Goal: Task Accomplishment & Management: Manage account settings

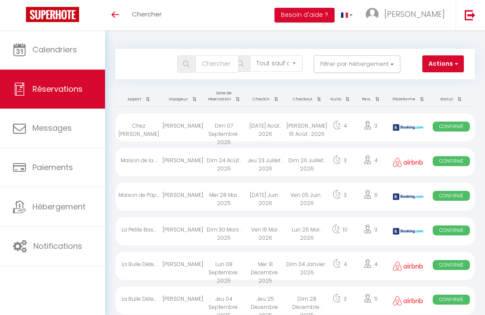
select select "not_cancelled"
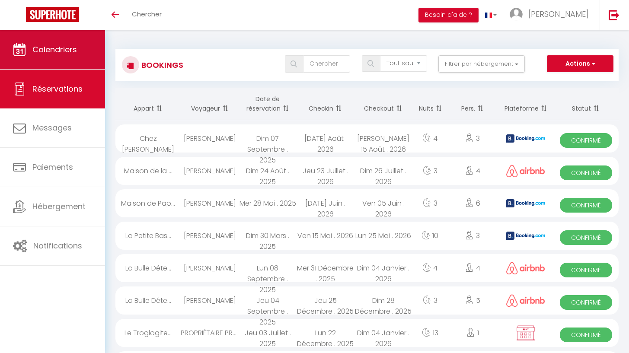
click at [73, 60] on link "Calendriers" at bounding box center [52, 49] width 105 height 39
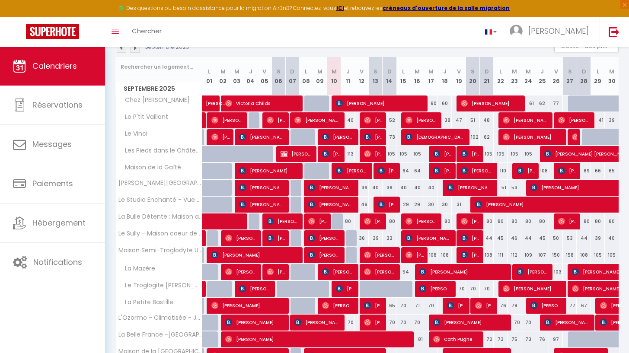
scroll to position [121, 0]
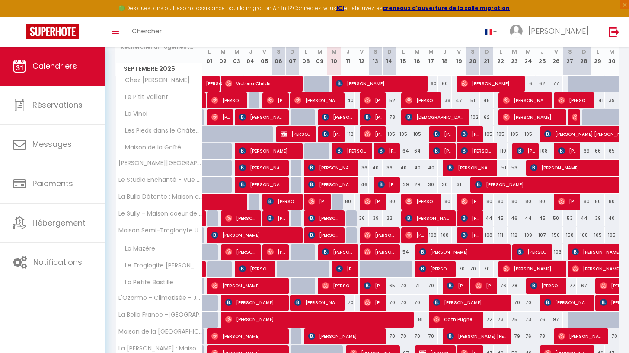
click at [353, 236] on div at bounding box center [353, 235] width 14 height 16
type input "87"
type input "Jeu 11 Septembre 2025"
type input "Ven 12 Septembre 2025"
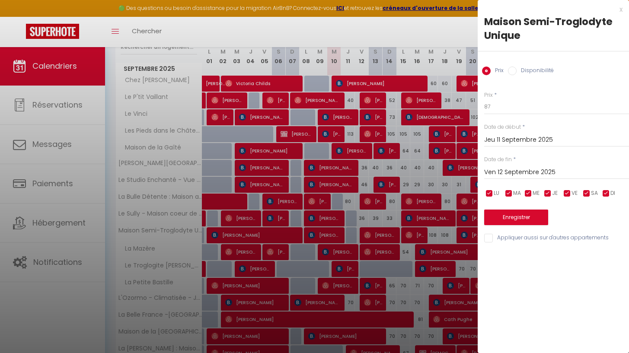
click at [353, 236] on div at bounding box center [314, 176] width 629 height 353
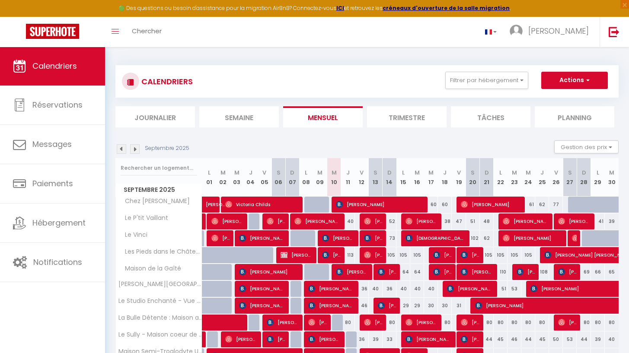
scroll to position [67, 0]
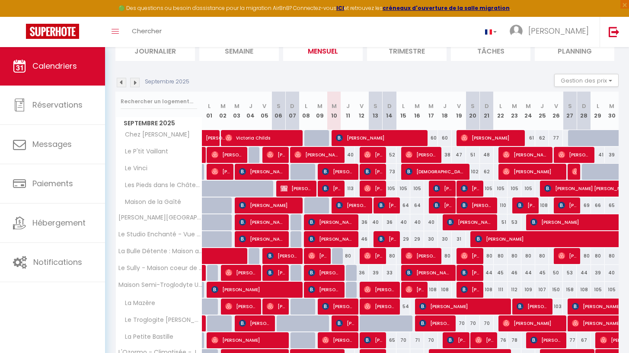
click at [136, 79] on img at bounding box center [135, 83] width 10 height 10
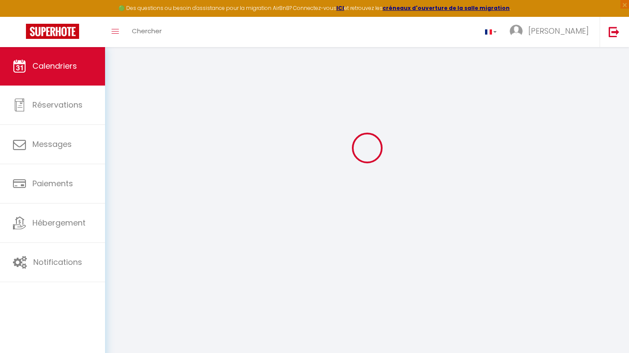
scroll to position [47, 0]
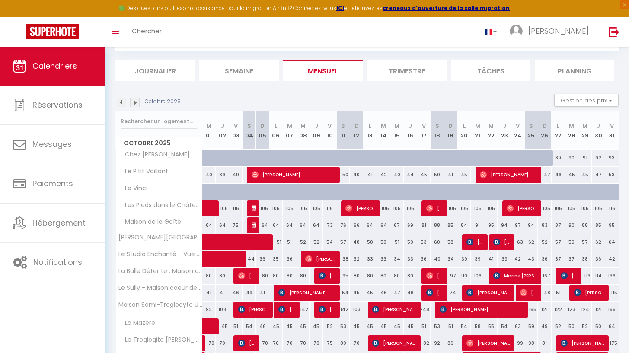
click at [120, 98] on img at bounding box center [122, 103] width 10 height 10
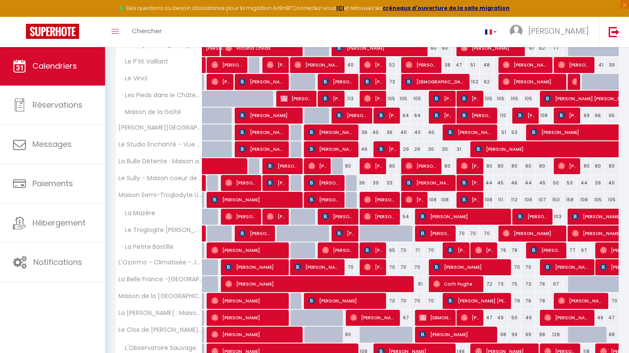
scroll to position [0, 0]
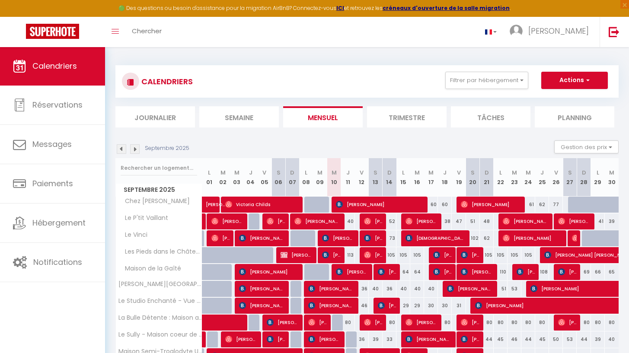
click at [137, 114] on li "Journalier" at bounding box center [154, 116] width 79 height 21
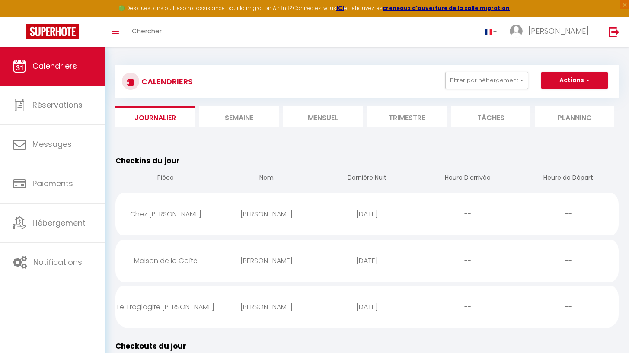
click at [232, 114] on li "Semaine" at bounding box center [238, 116] width 79 height 21
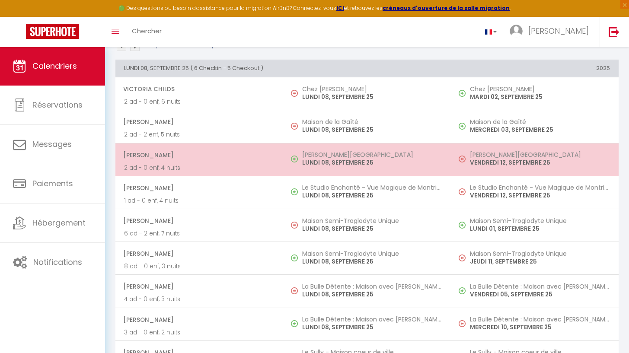
scroll to position [115, 0]
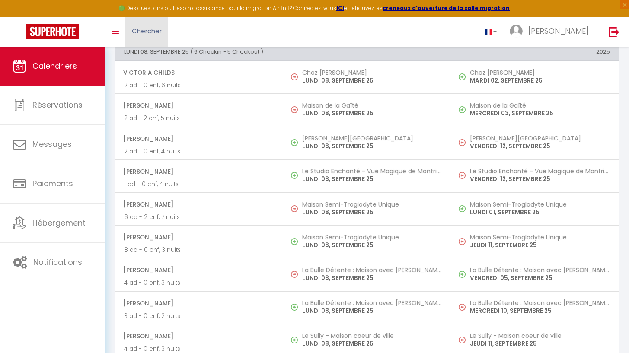
click at [143, 28] on span "Chercher" at bounding box center [147, 30] width 30 height 9
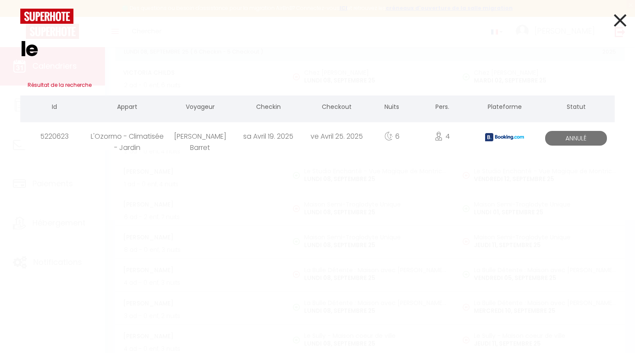
type input "l"
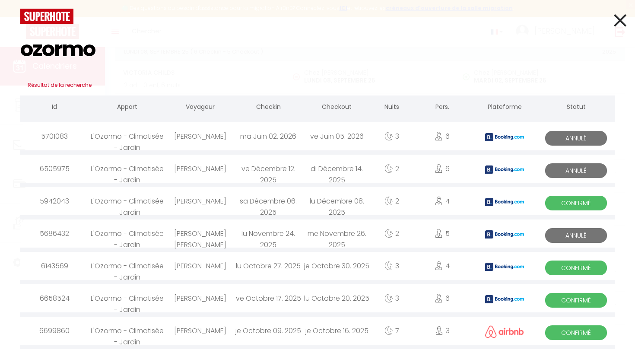
type input "ozormo"
click at [484, 26] on icon at bounding box center [620, 21] width 13 height 22
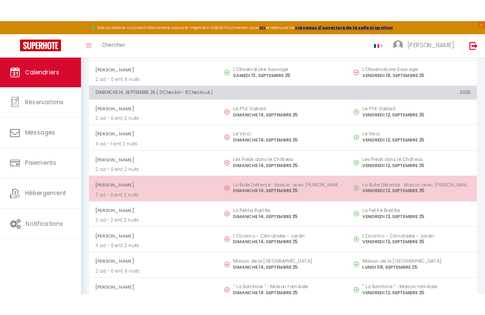
scroll to position [1745, 0]
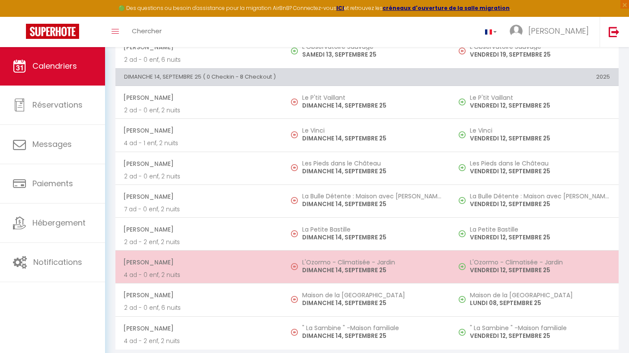
click at [272, 260] on span "[PERSON_NAME]" at bounding box center [198, 262] width 151 height 16
select select "OK"
select select "0"
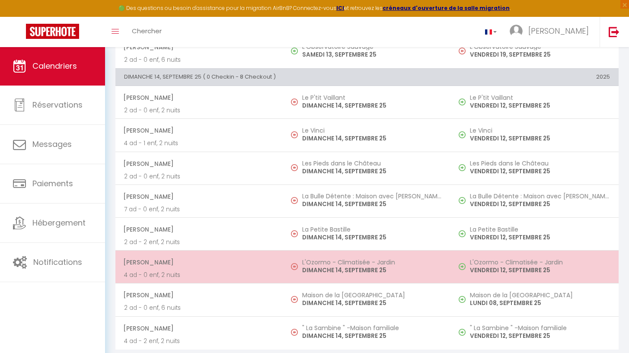
select select "1"
select select
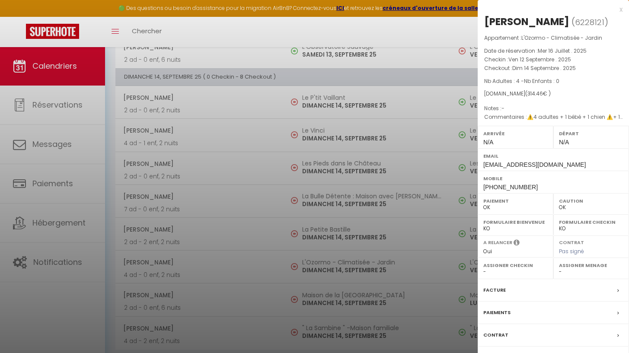
select select "43230"
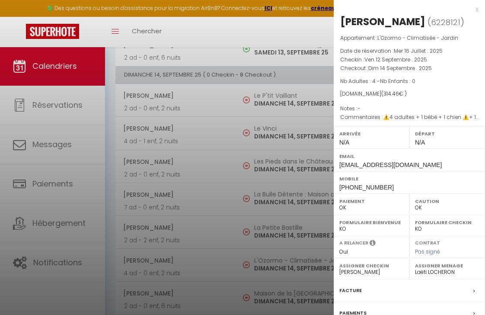
click at [468, 8] on div "x" at bounding box center [406, 9] width 145 height 10
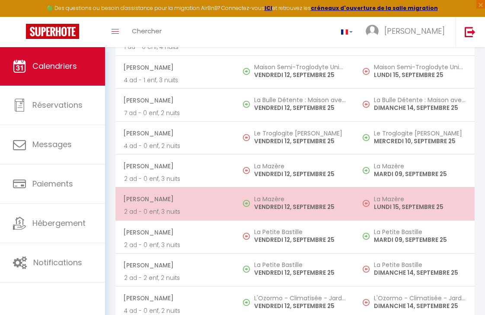
scroll to position [1264, 0]
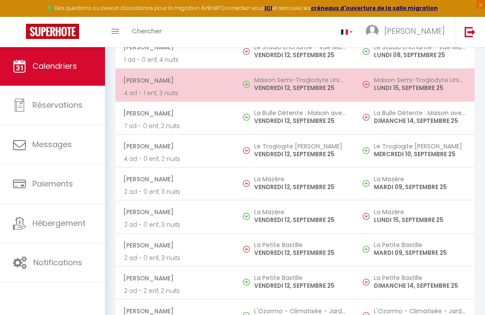
click at [194, 74] on span "[PERSON_NAME]" at bounding box center [174, 80] width 103 height 16
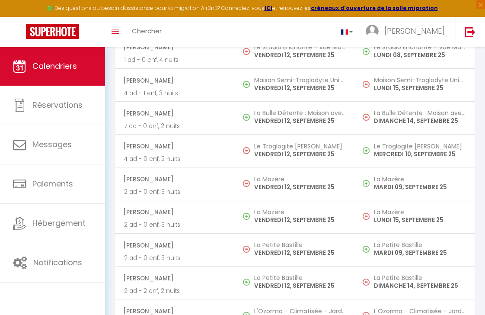
select select "47086"
